Goal: Entertainment & Leisure: Browse casually

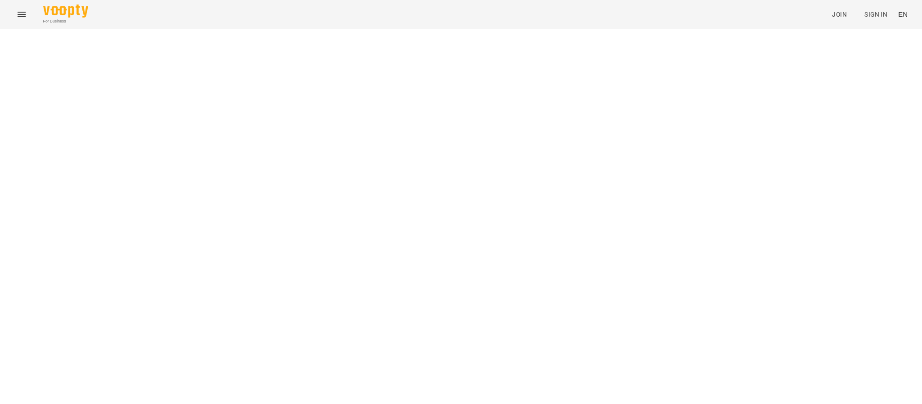
click at [24, 16] on icon "Menu" at bounding box center [21, 14] width 11 height 11
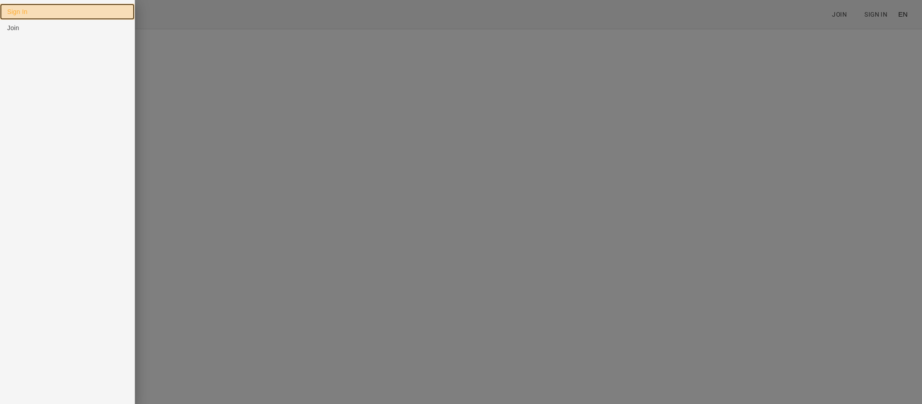
click at [17, 13] on link "Sign In" at bounding box center [67, 12] width 134 height 16
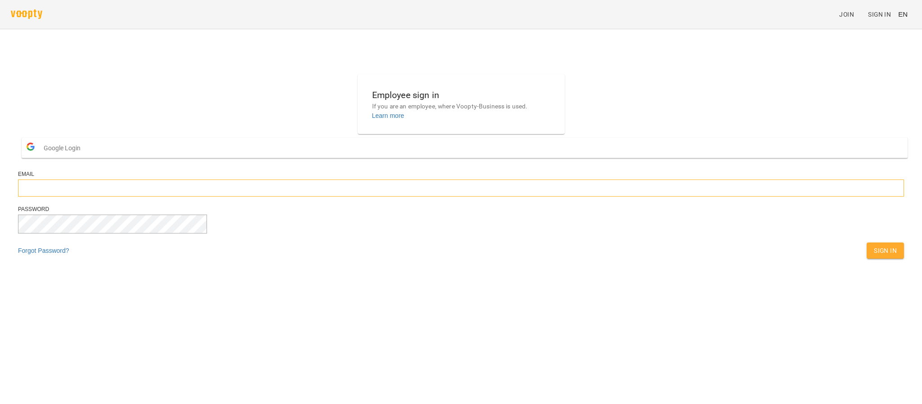
type input "**********"
drag, startPoint x: 565, startPoint y: 275, endPoint x: 541, endPoint y: 269, distance: 25.4
click at [542, 262] on div "**********" at bounding box center [460, 169] width 893 height 196
click at [866, 259] on button "Sign In" at bounding box center [884, 250] width 37 height 16
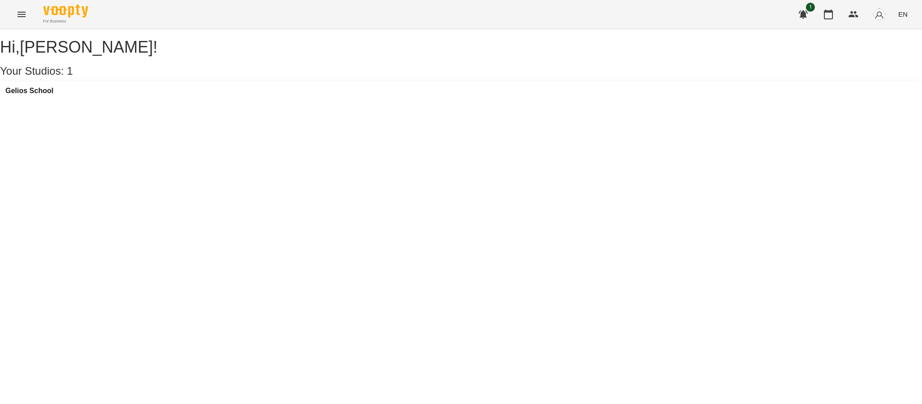
click at [905, 17] on span "EN" at bounding box center [902, 13] width 9 height 9
click at [886, 54] on div "Українська" at bounding box center [886, 51] width 46 height 16
click at [22, 13] on icon "Menu" at bounding box center [21, 14] width 11 height 11
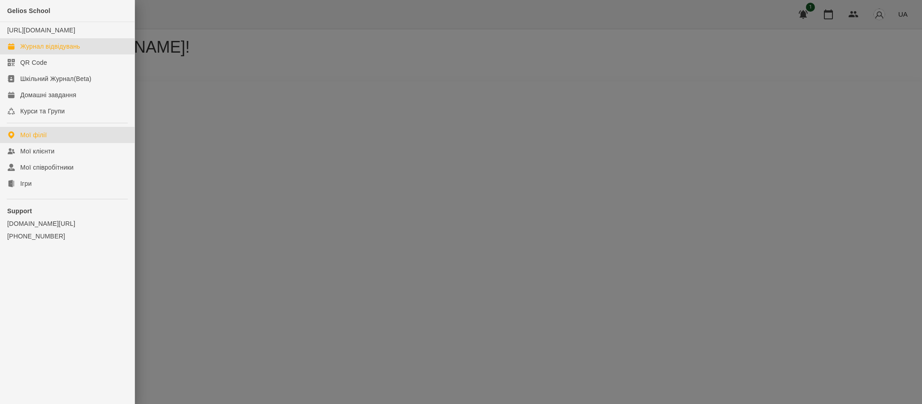
click at [46, 51] on div "Журнал відвідувань" at bounding box center [50, 46] width 60 height 9
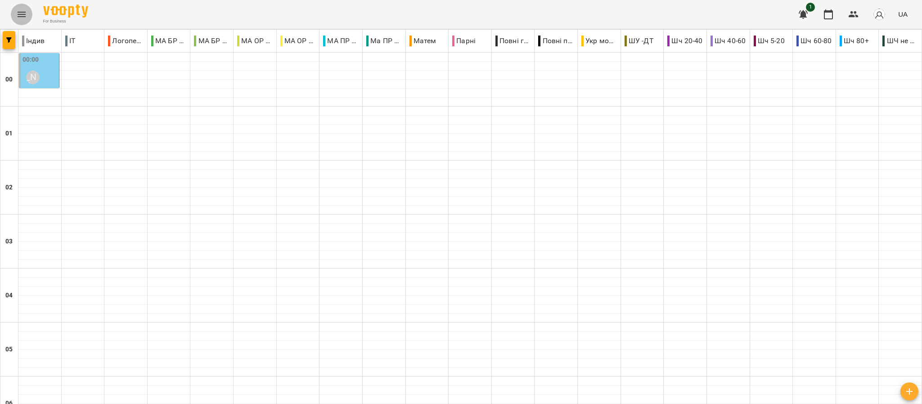
click at [21, 11] on icon "Menu" at bounding box center [21, 14] width 11 height 11
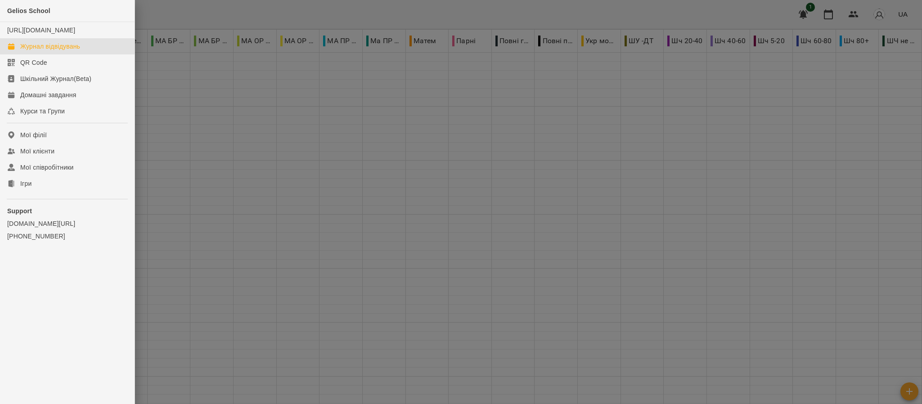
click at [39, 201] on ul "Gelios School [URL][DOMAIN_NAME] Журнал відвідувань QR Code Шкільний Журнал(Bet…" at bounding box center [67, 142] width 134 height 284
click at [3, 192] on link "Ігри" at bounding box center [67, 183] width 134 height 16
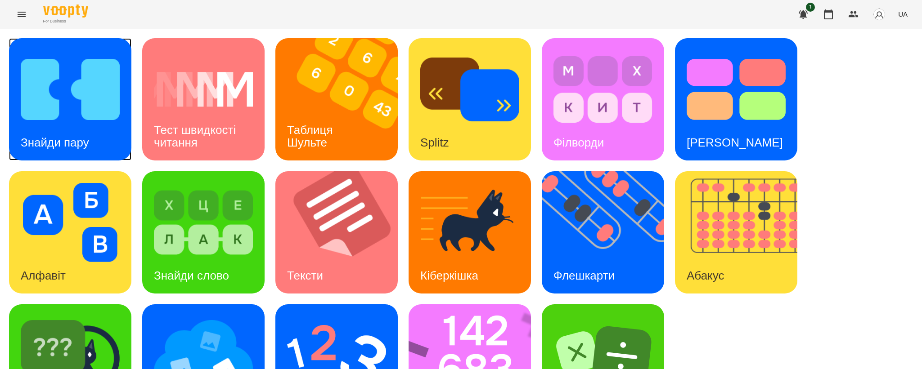
click at [88, 95] on img at bounding box center [70, 89] width 99 height 79
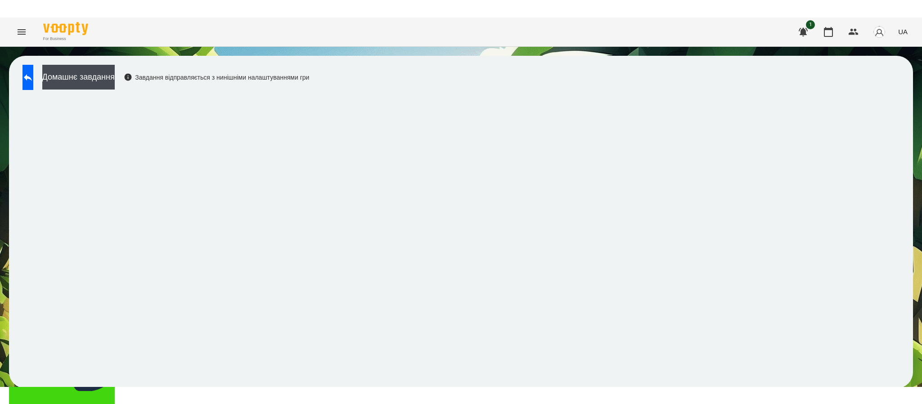
scroll to position [1, 0]
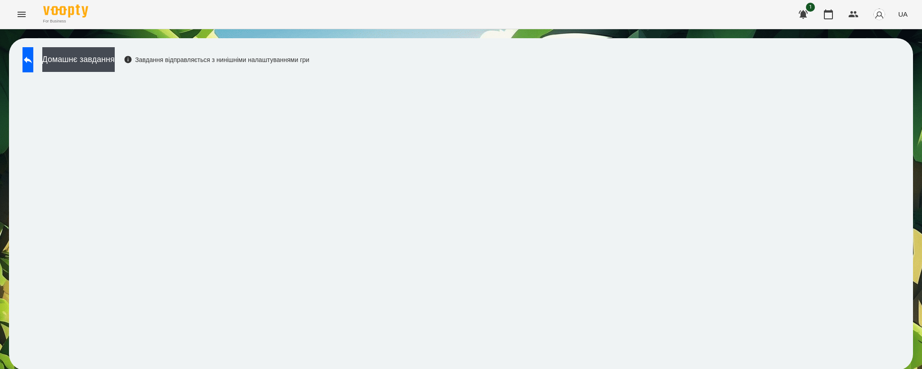
click at [4, 228] on div "Домашнє завдання Завдання відправляється з нинішніми налаштуваннями гри" at bounding box center [461, 204] width 922 height 350
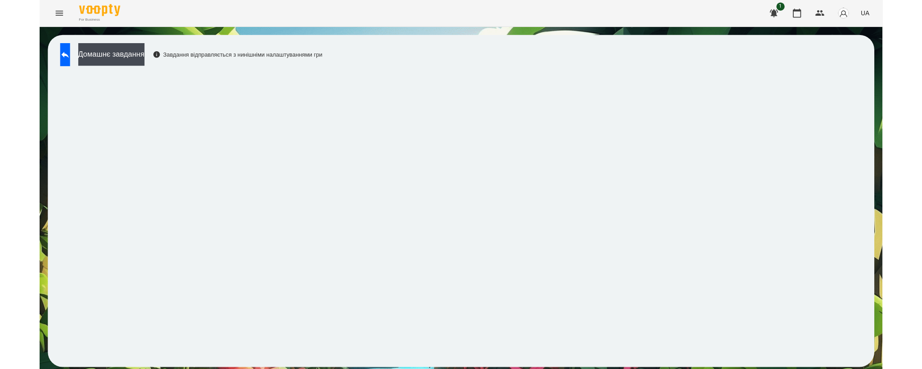
scroll to position [0, 0]
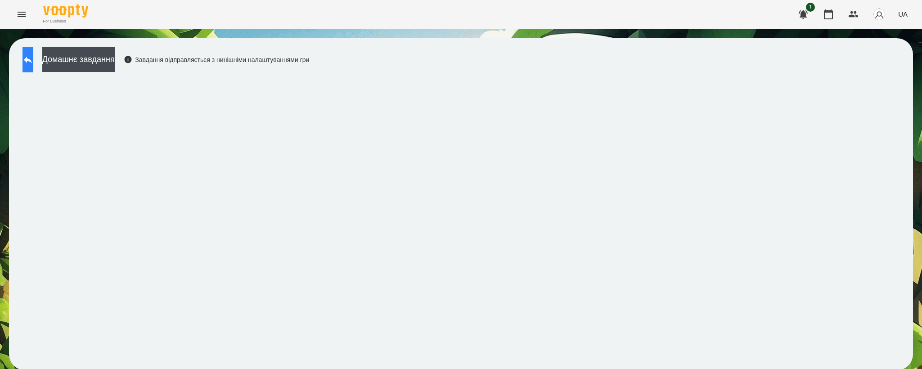
click at [33, 52] on button at bounding box center [27, 59] width 11 height 25
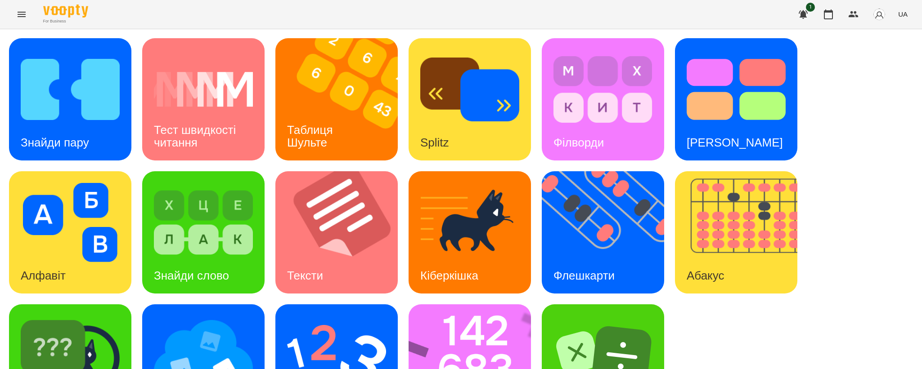
scroll to position [67, 0]
click at [235, 316] on img at bounding box center [203, 355] width 99 height 79
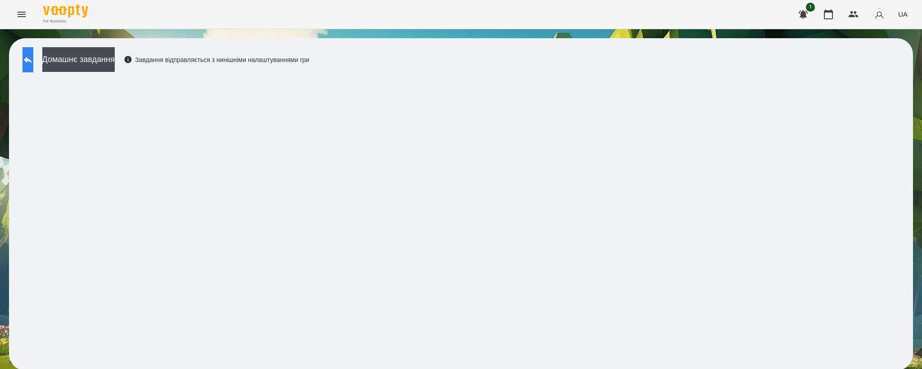
click at [33, 67] on button at bounding box center [27, 59] width 11 height 25
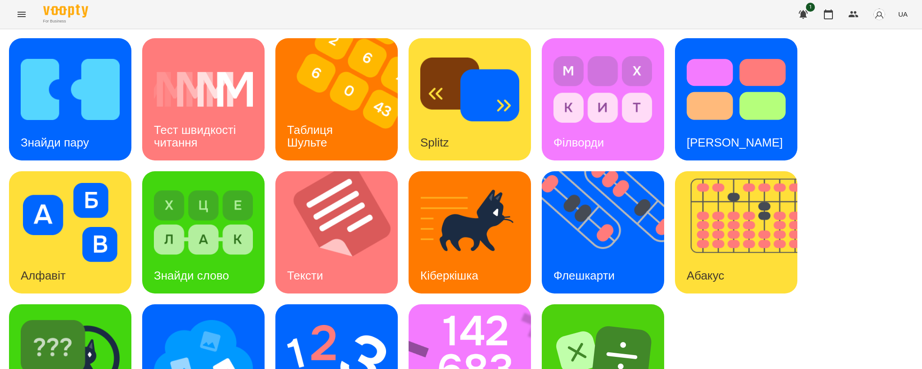
scroll to position [67, 0]
click at [314, 178] on img at bounding box center [342, 232] width 134 height 122
